Goal: Task Accomplishment & Management: Manage account settings

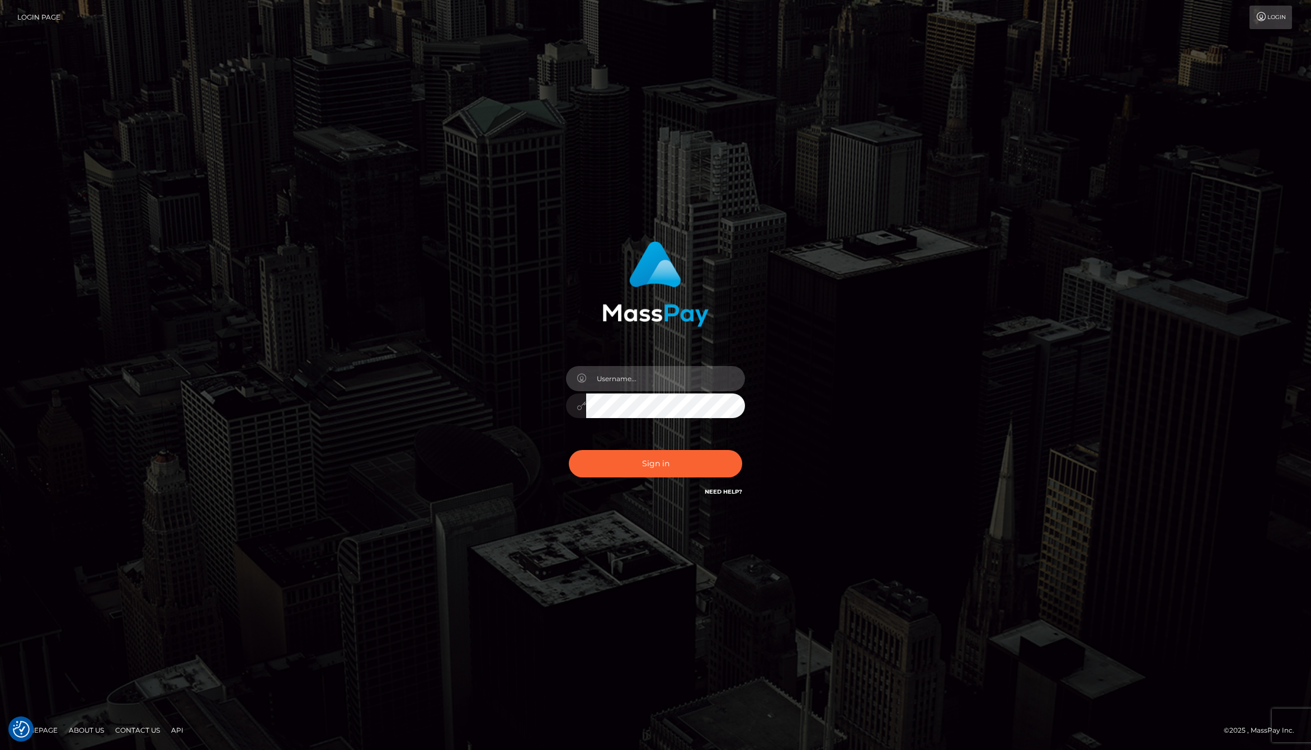
click at [624, 377] on input "text" at bounding box center [665, 378] width 159 height 25
click at [724, 384] on input "text" at bounding box center [665, 378] width 159 height 25
click at [0, 749] on com-1password-button at bounding box center [0, 750] width 0 height 0
type input "jackson.whop"
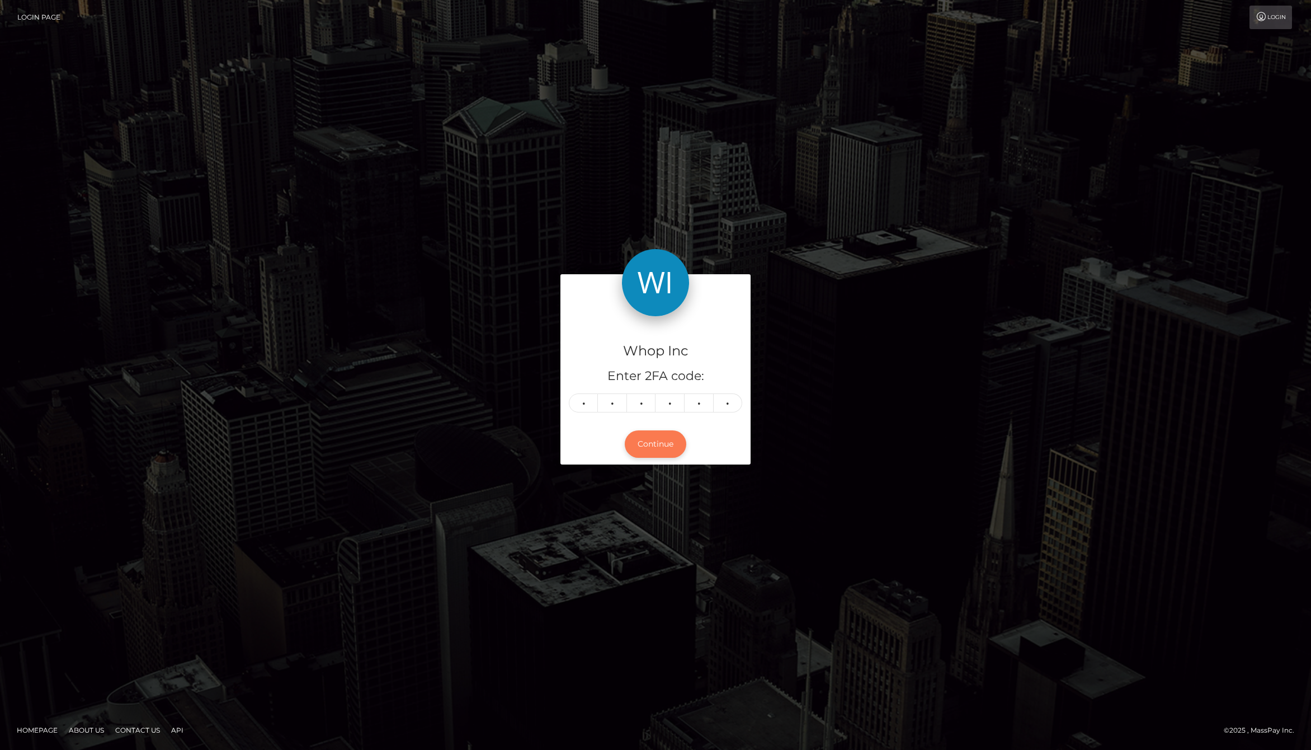
click at [656, 438] on button "Continue" at bounding box center [656, 443] width 62 height 27
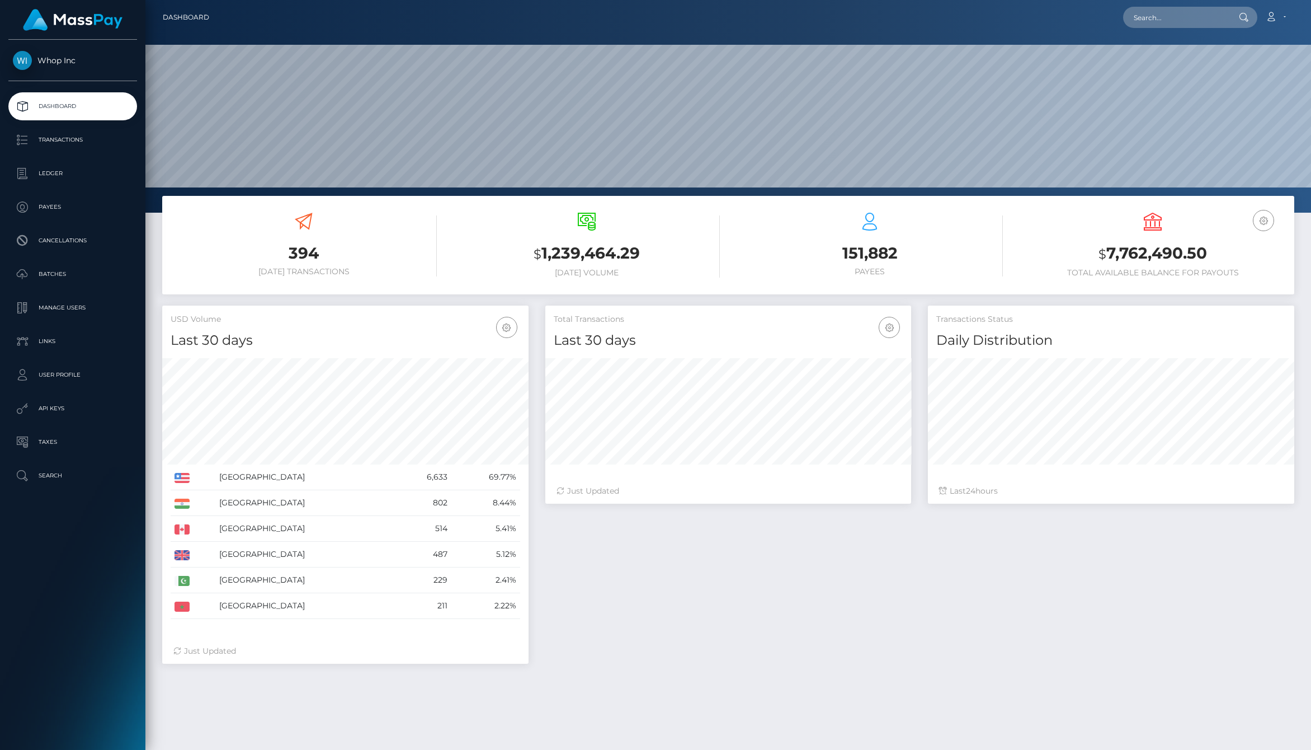
scroll to position [198, 366]
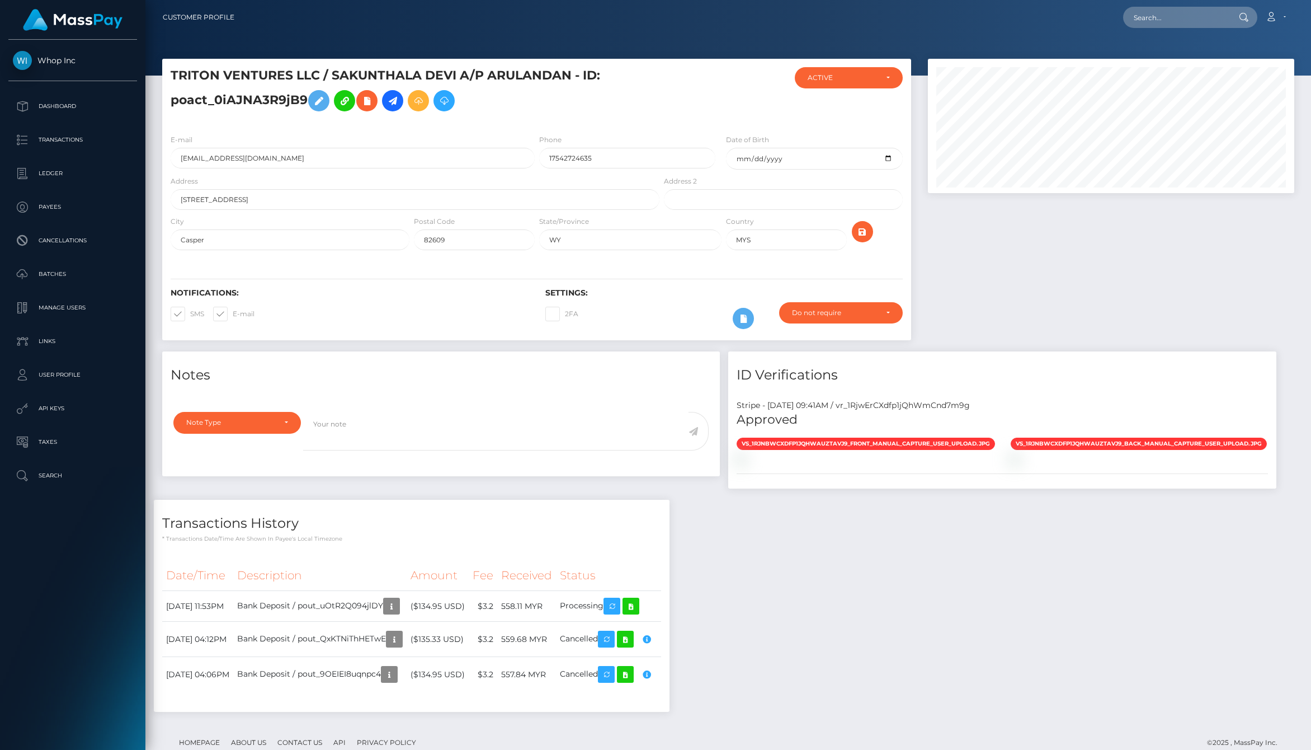
scroll to position [134, 366]
click at [926, 404] on div "Stripe - [DATE] 09:41AM / vr_1RjwErCXdfp1jQhWmCnd7m9g" at bounding box center [1002, 405] width 548 height 12
click at [773, 237] on input "MYS" at bounding box center [786, 239] width 120 height 21
type input "USA"
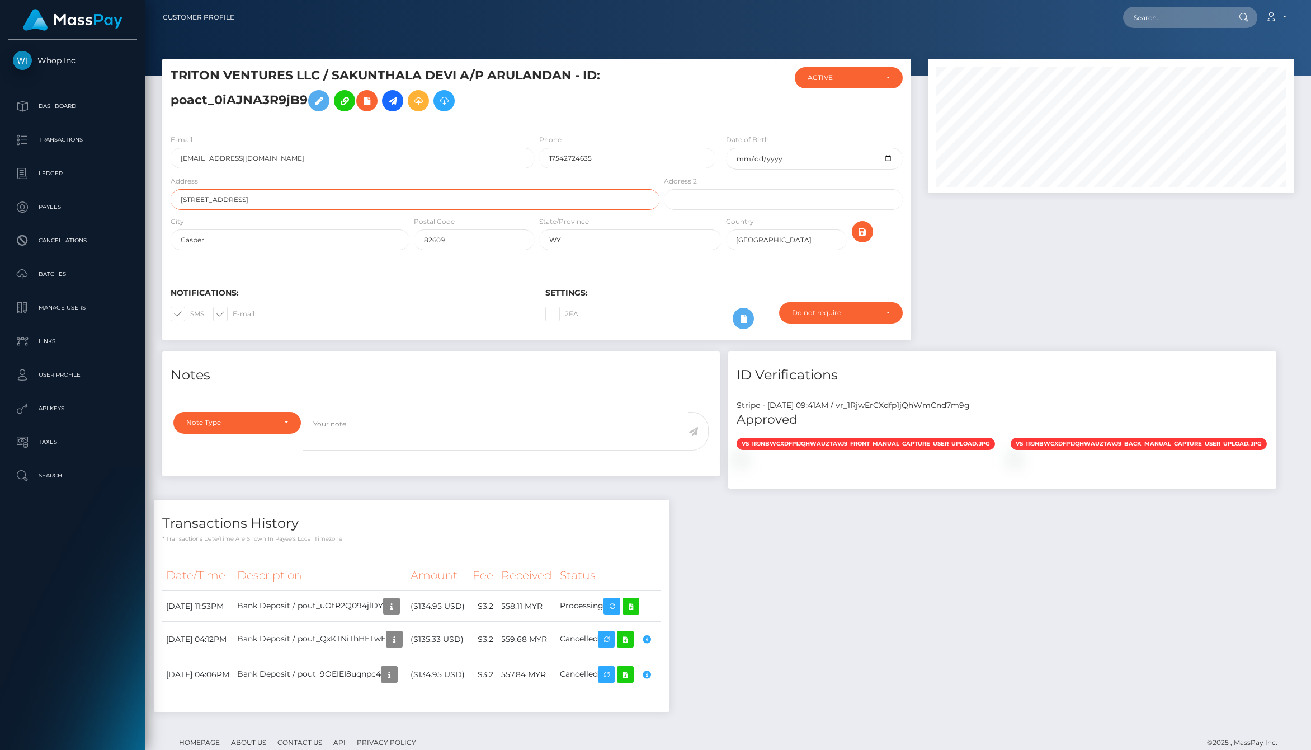
click at [324, 198] on input "5830 E 2ND ST, STE 7000 #17096" at bounding box center [415, 199] width 489 height 21
click at [780, 239] on input "USA" at bounding box center [786, 239] width 120 height 21
click at [1015, 244] on div at bounding box center [1111, 205] width 383 height 293
click at [867, 232] on icon "submit" at bounding box center [862, 232] width 13 height 14
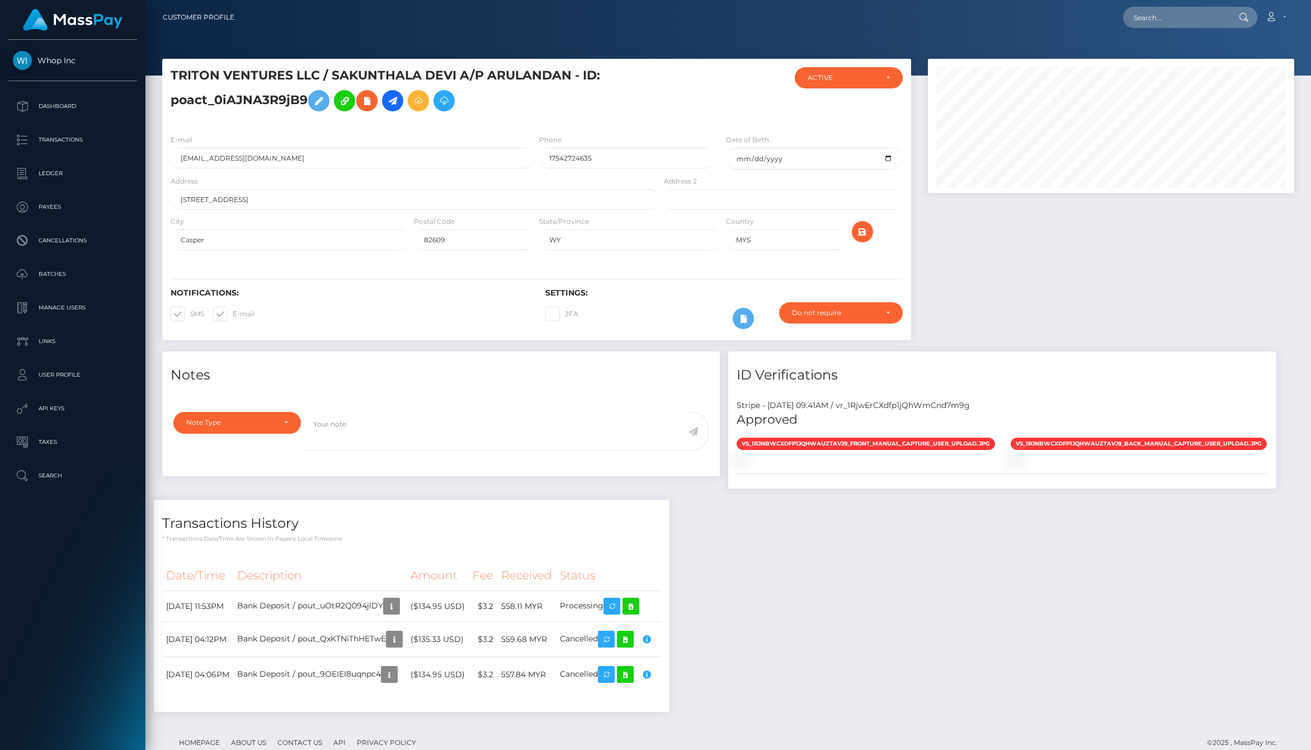
scroll to position [134, 366]
